Goal: Task Accomplishment & Management: Manage account settings

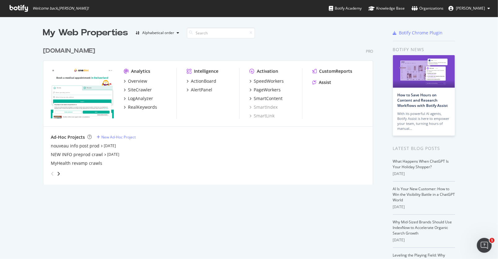
scroll to position [259, 498]
click at [264, 81] on div "SpeedWorkers" at bounding box center [269, 81] width 30 height 6
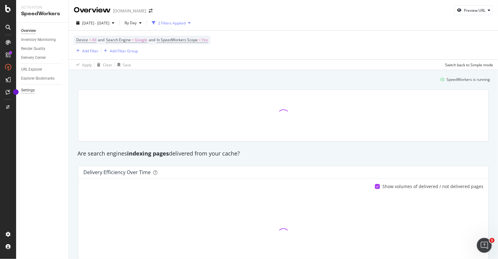
click at [29, 90] on div "Settings" at bounding box center [28, 90] width 14 height 7
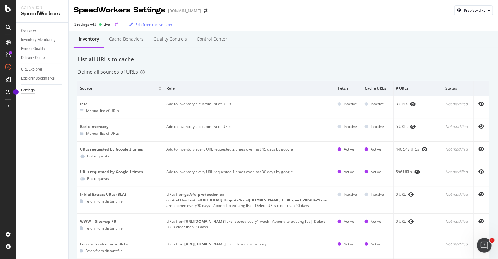
click at [96, 24] on div "Settings v45 Live" at bounding box center [96, 25] width 45 height 6
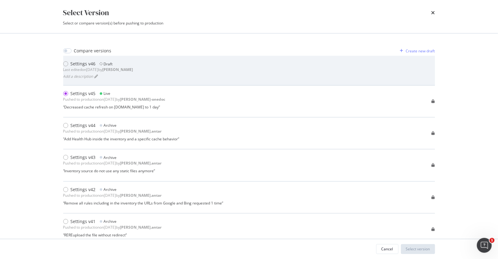
click at [144, 76] on div "Settings v46 Draft Last edited on [DATE] by [PERSON_NAME] a description" at bounding box center [249, 70] width 372 height 19
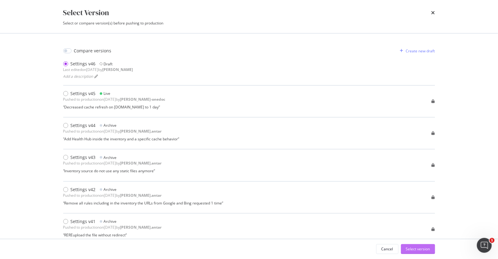
click at [413, 251] on div "Select version" at bounding box center [418, 248] width 24 height 5
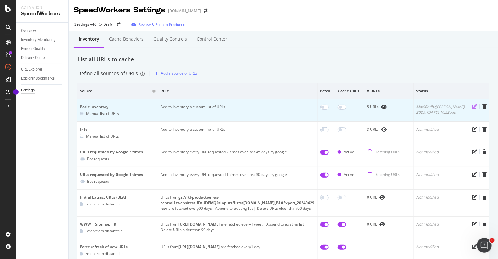
click at [476, 106] on icon "pen-to-square" at bounding box center [474, 106] width 5 height 5
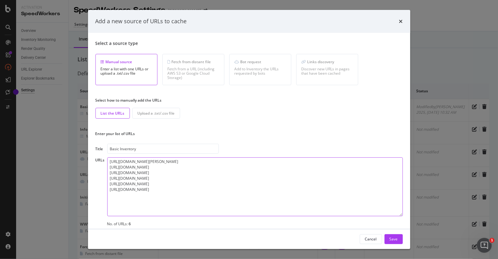
click at [179, 194] on textarea "[URL][DOMAIN_NAME][PERSON_NAME] [URL][DOMAIN_NAME] [URL][DOMAIN_NAME] [URL][DOM…" at bounding box center [255, 186] width 296 height 59
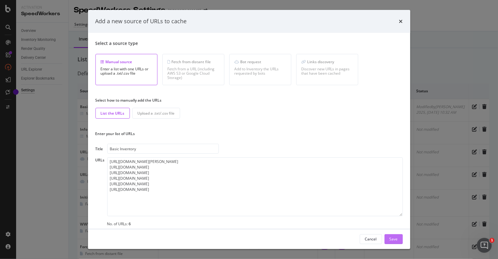
click at [396, 239] on div "Save" at bounding box center [394, 239] width 8 height 5
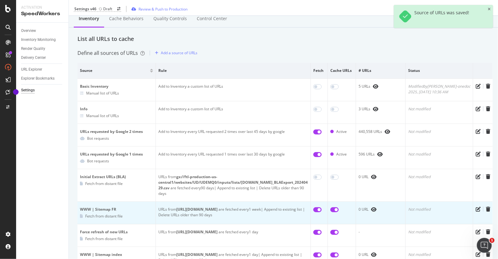
scroll to position [18, 0]
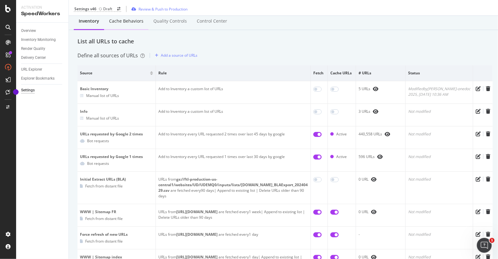
click at [114, 22] on div "Cache behaviors" at bounding box center [126, 21] width 34 height 6
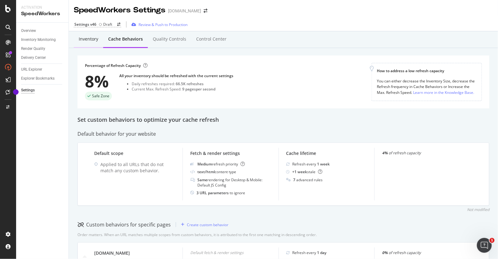
click at [89, 38] on div "Inventory" at bounding box center [89, 39] width 20 height 6
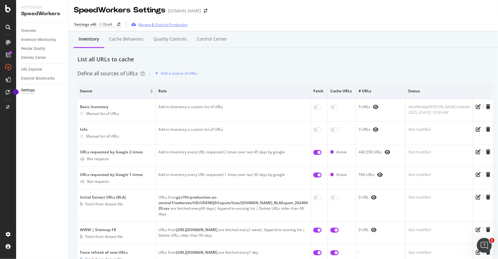
click at [157, 25] on div "Review & Push to Production" at bounding box center [163, 24] width 49 height 5
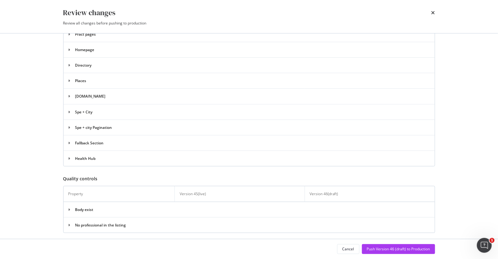
scroll to position [424, 0]
click at [408, 250] on div "Push Version 46 (draft) to Production" at bounding box center [398, 248] width 63 height 5
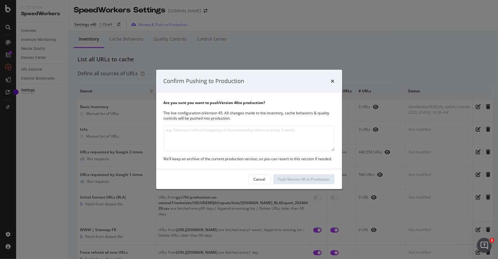
click at [257, 148] on textarea "modal" at bounding box center [249, 138] width 171 height 25
drag, startPoint x: 217, startPoint y: 133, endPoint x: 146, endPoint y: 131, distance: 70.4
click at [146, 131] on div "Confirm Pushing to Production Are you sure you want to push Version 46 to produ…" at bounding box center [249, 129] width 498 height 259
click at [213, 129] on textarea "Test in interpersonate" at bounding box center [249, 138] width 171 height 25
drag, startPoint x: 214, startPoint y: 130, endPoint x: 161, endPoint y: 130, distance: 52.4
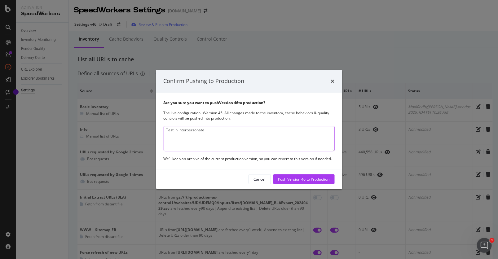
click at [161, 130] on div "Are you sure you want to push Version 46 to production? The live configuration …" at bounding box center [249, 131] width 186 height 77
paste textarea "while logged in with another user’s profil"
click at [217, 130] on textarea "Test while logged in with another user’s profile" at bounding box center [249, 138] width 171 height 25
drag, startPoint x: 234, startPoint y: 129, endPoint x: 225, endPoint y: 130, distance: 9.6
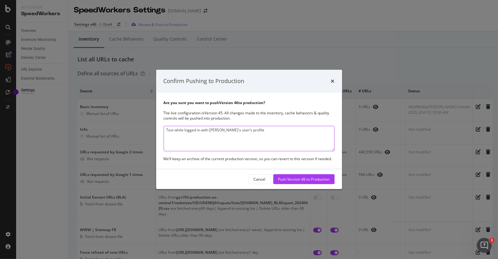
click at [225, 130] on textarea "Test while logged in with [PERSON_NAME]'s user’s profile" at bounding box center [249, 138] width 171 height 25
click at [262, 134] on textarea "Test while logged in with [PERSON_NAME]'s profile" at bounding box center [249, 138] width 171 height 25
type textarea "Test while logged in with [PERSON_NAME]'s profile"
click at [300, 180] on div "Push Version 46 to Production" at bounding box center [303, 179] width 51 height 5
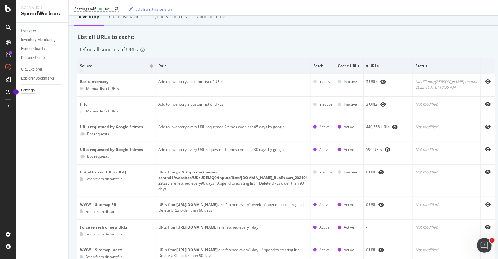
scroll to position [0, 0]
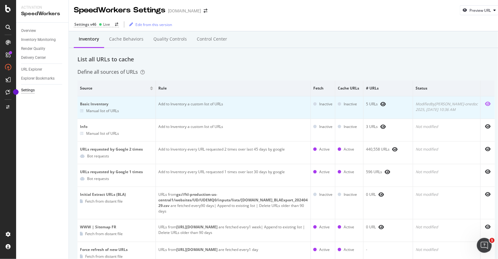
click at [485, 104] on icon "eye" at bounding box center [488, 103] width 6 height 5
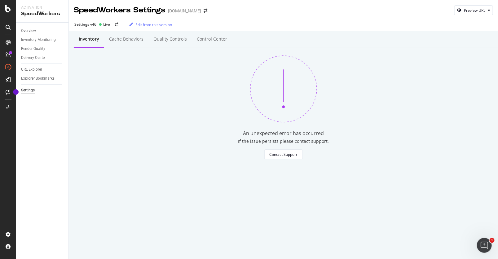
click at [28, 91] on div "Settings" at bounding box center [28, 90] width 14 height 7
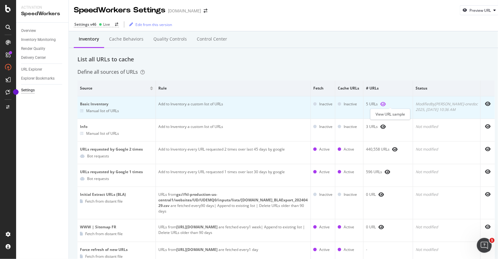
click at [386, 104] on icon "eye" at bounding box center [383, 104] width 6 height 5
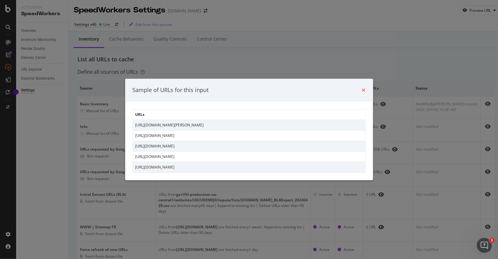
click at [365, 89] on icon "times" at bounding box center [364, 90] width 4 height 5
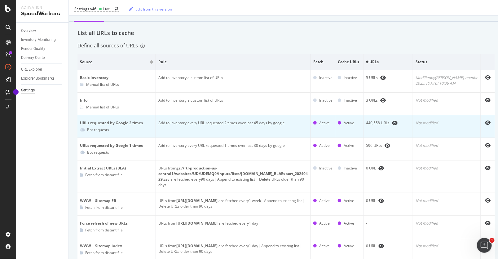
scroll to position [18, 0]
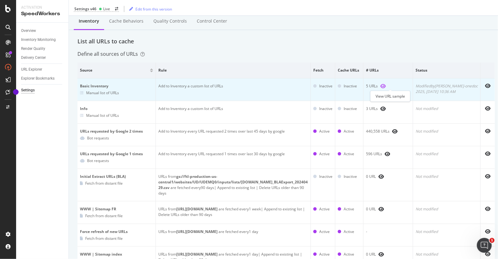
click at [386, 86] on icon "eye" at bounding box center [383, 86] width 6 height 5
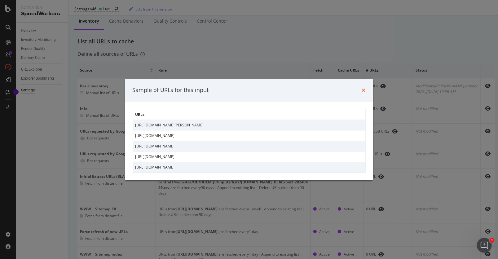
click at [363, 91] on icon "times" at bounding box center [364, 90] width 4 height 5
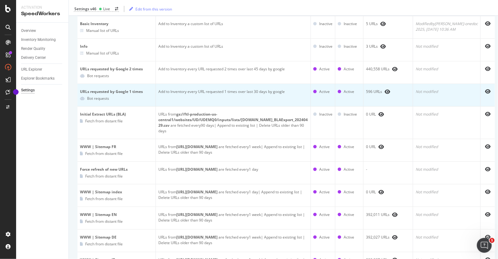
scroll to position [0, 0]
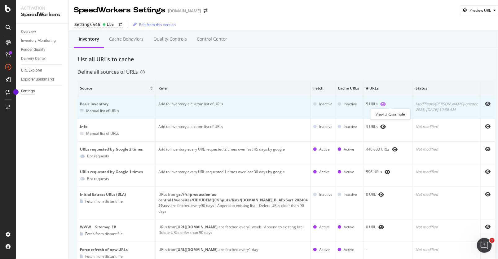
click at [386, 102] on icon "eye" at bounding box center [383, 104] width 6 height 5
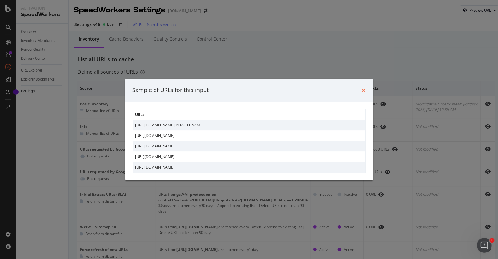
click at [363, 89] on icon "times" at bounding box center [364, 90] width 4 height 5
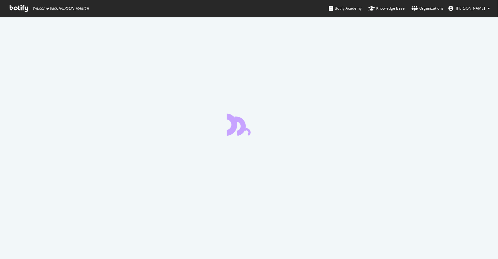
click at [481, 10] on span "[PERSON_NAME]" at bounding box center [470, 8] width 29 height 5
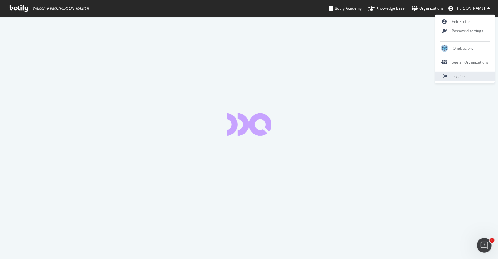
click at [462, 78] on link "Log Out" at bounding box center [466, 76] width 60 height 9
